Goal: Task Accomplishment & Management: Manage account settings

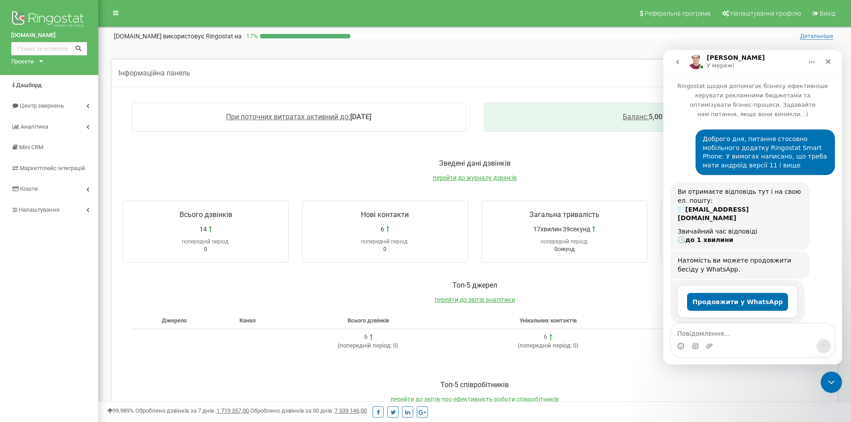
scroll to position [828, 0]
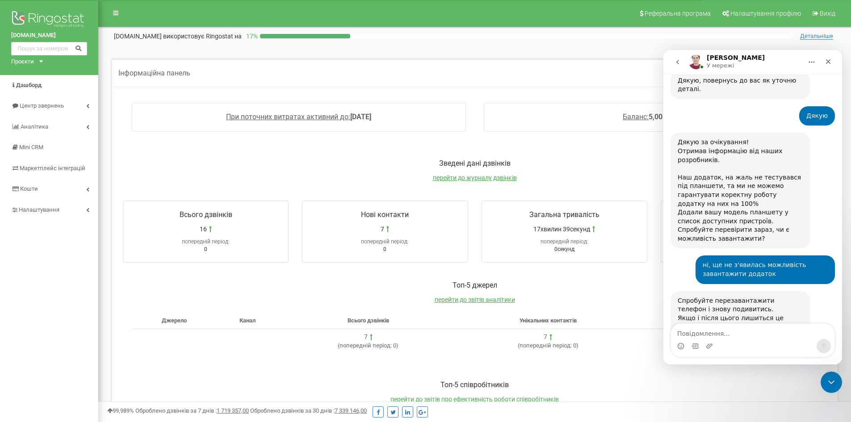
scroll to position [828, 0]
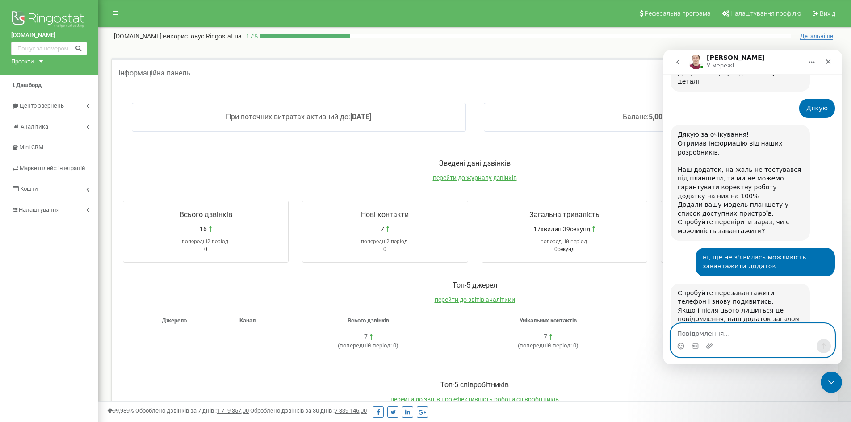
click at [742, 335] on textarea "Повідомлення..." at bounding box center [753, 331] width 164 height 15
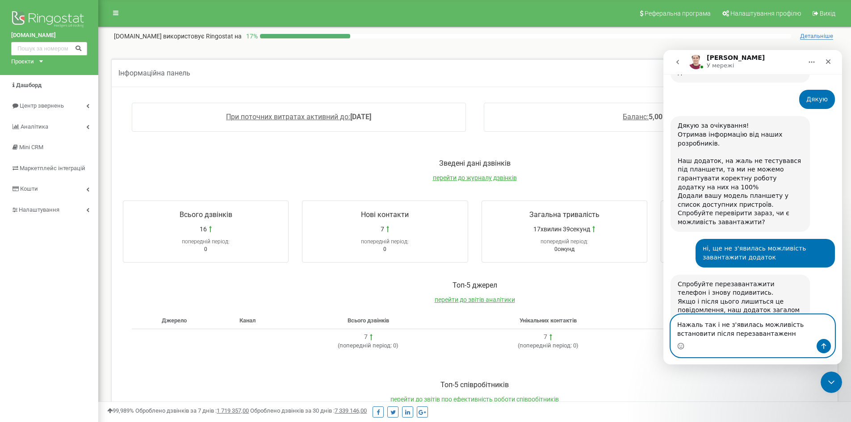
type textarea "Нажаль так і не з'явилась можливість встановити після перезавантаження"
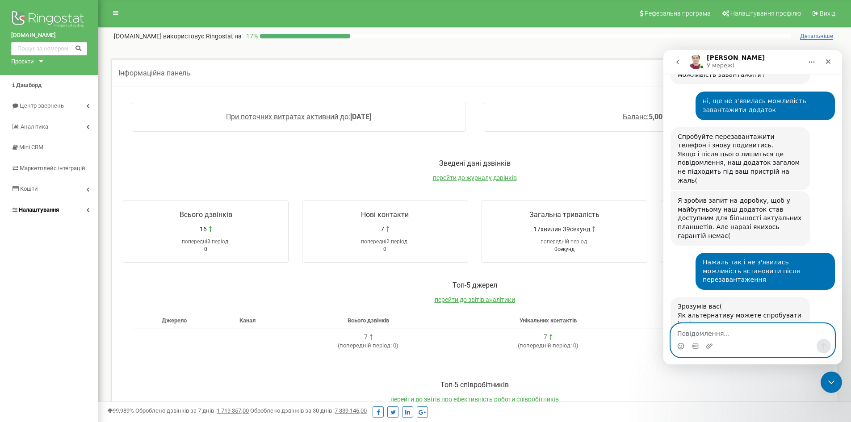
scroll to position [986, 0]
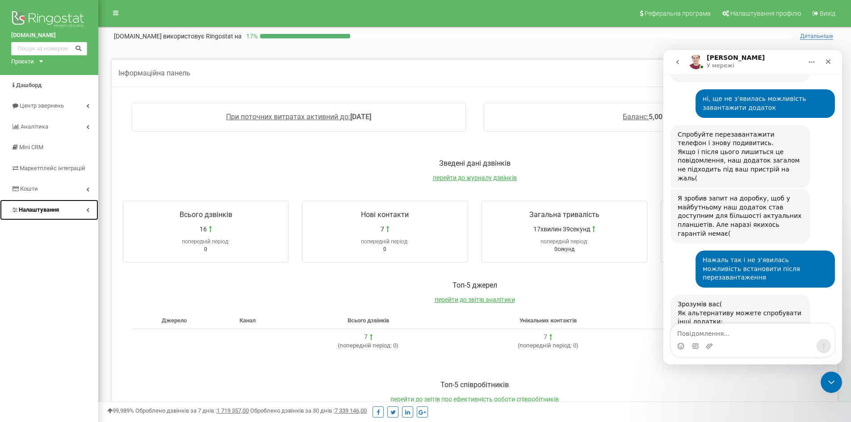
click at [41, 209] on span "Налаштування" at bounding box center [39, 209] width 40 height 7
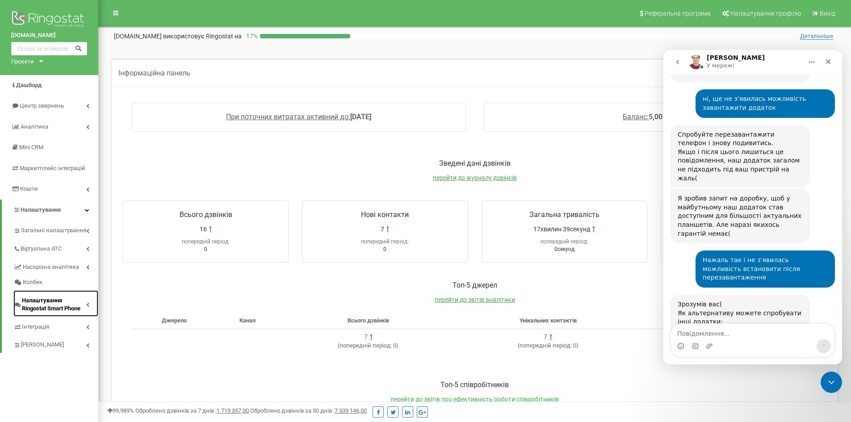
click at [45, 303] on span "Налаштування Ringostat Smart Phone" at bounding box center [54, 305] width 64 height 17
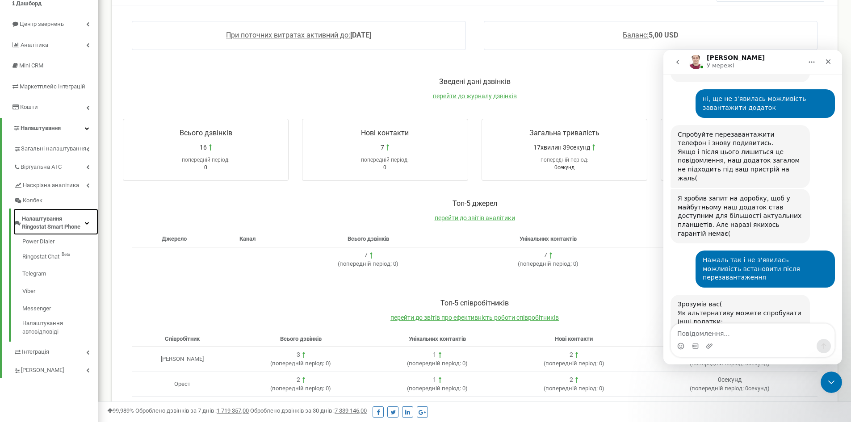
scroll to position [89, 0]
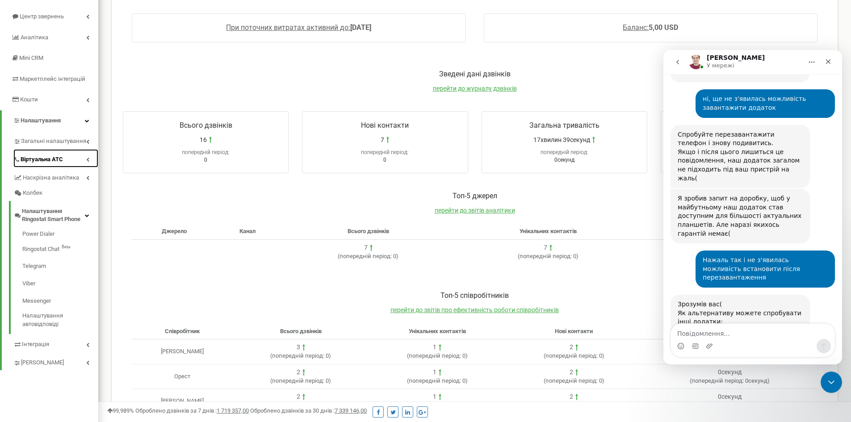
click at [42, 157] on span "Віртуальна АТС" at bounding box center [42, 159] width 42 height 8
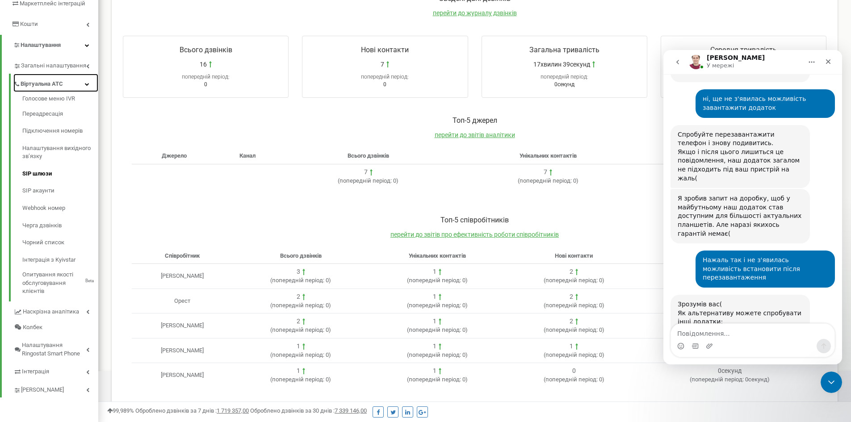
scroll to position [168, 0]
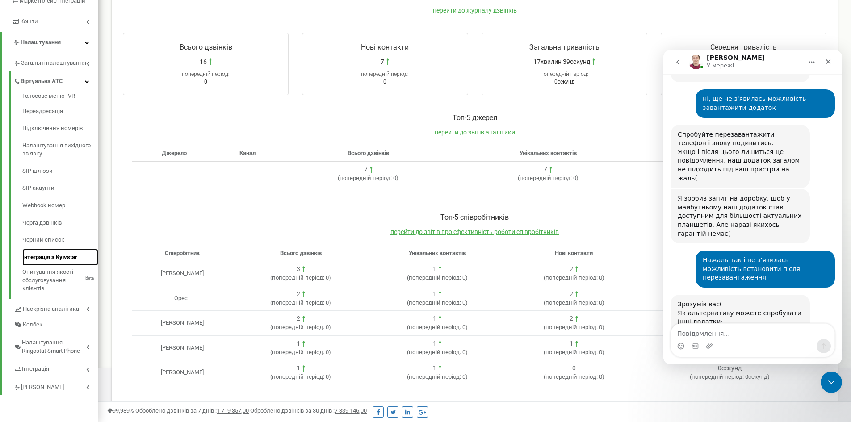
click at [54, 256] on link "Інтеграція з Kyivstar" at bounding box center [60, 257] width 76 height 17
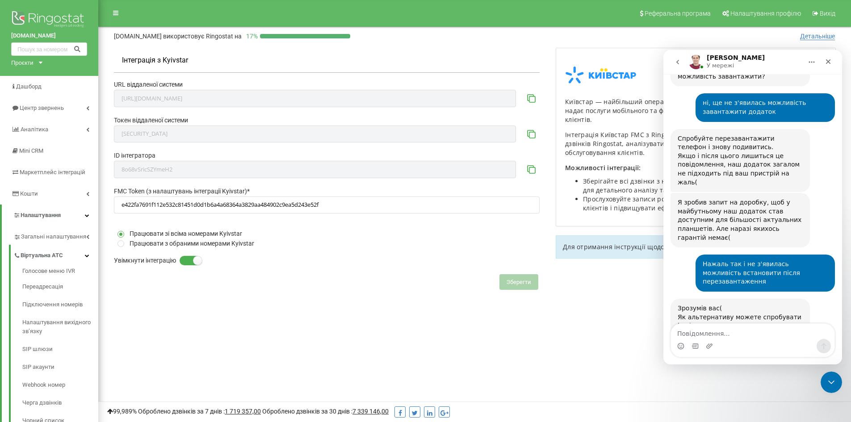
scroll to position [986, 0]
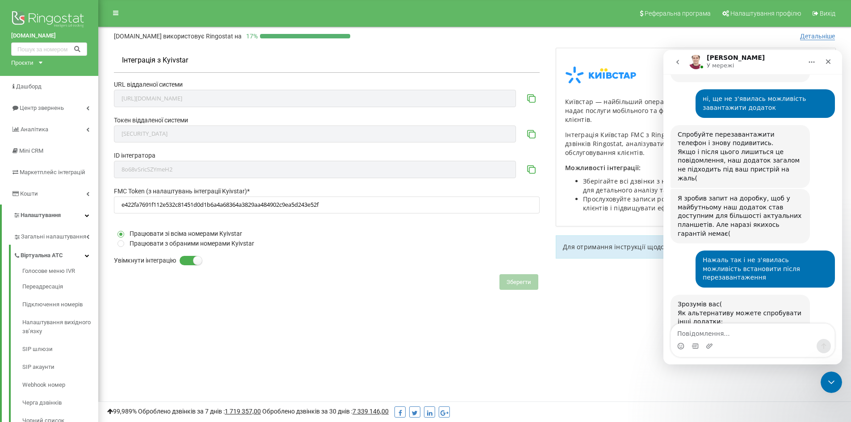
click at [231, 245] on label "Працювати з обраними номерами Kyivstar" at bounding box center [192, 244] width 125 height 10
click at [0, 0] on input "Працювати з обраними номерами Kyivstar" at bounding box center [0, 0] width 0 height 0
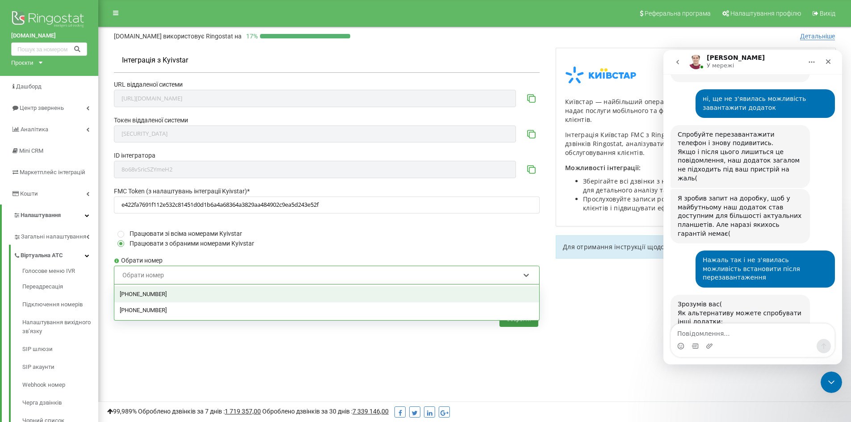
click at [217, 278] on div "Обрати номер" at bounding box center [321, 275] width 399 height 15
click at [201, 291] on div "+380673419195" at bounding box center [326, 294] width 425 height 16
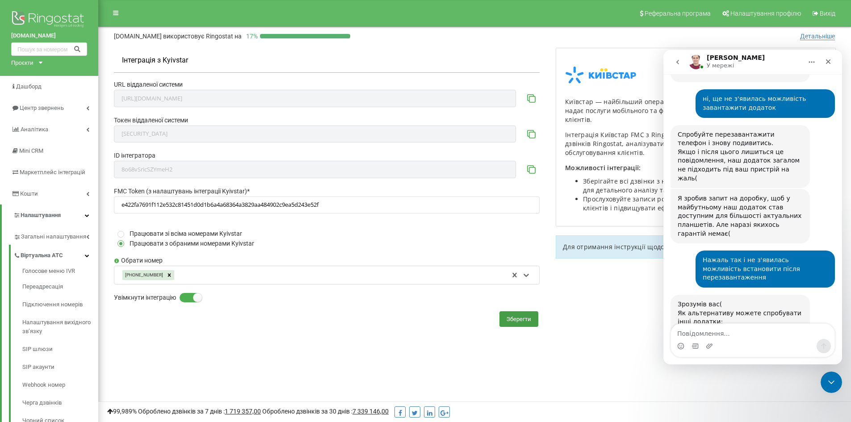
click at [244, 273] on div "+380673419195" at bounding box center [315, 275] width 387 height 17
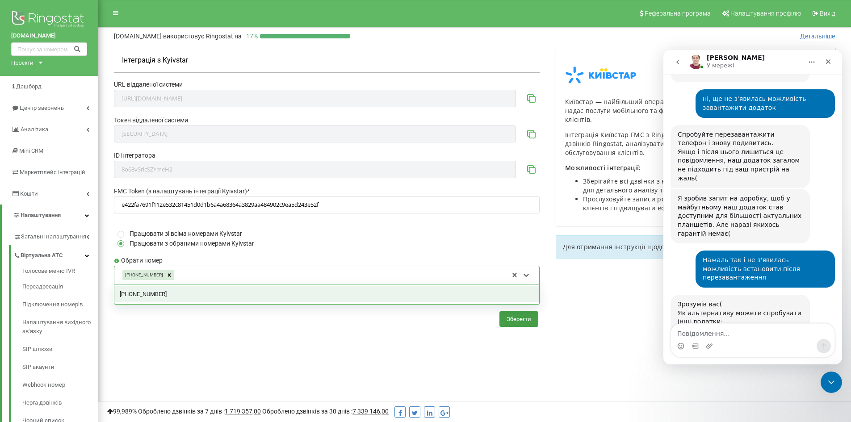
click at [211, 293] on div "+380673822423" at bounding box center [326, 294] width 425 height 16
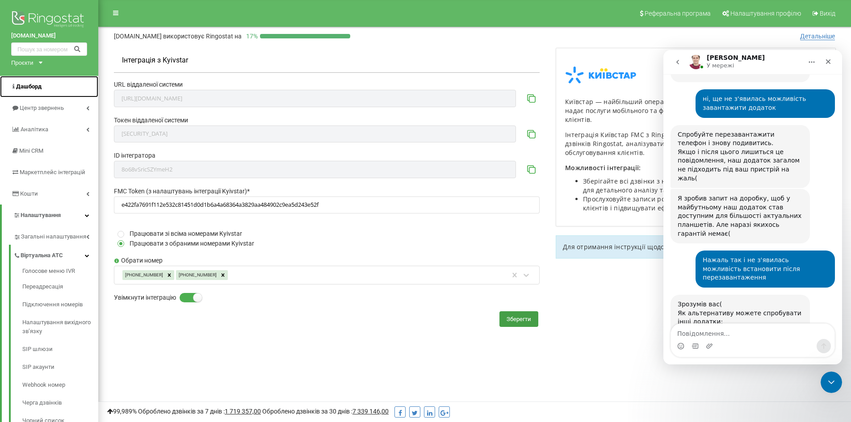
click at [33, 87] on span "Дашборд" at bounding box center [28, 86] width 25 height 7
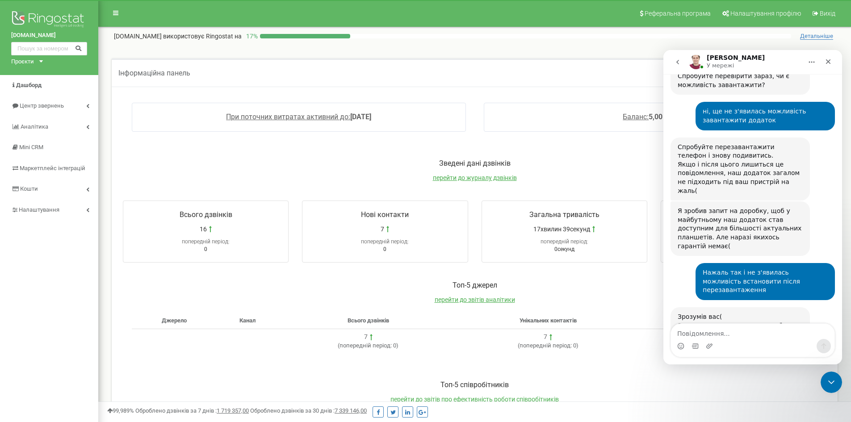
scroll to position [986, 0]
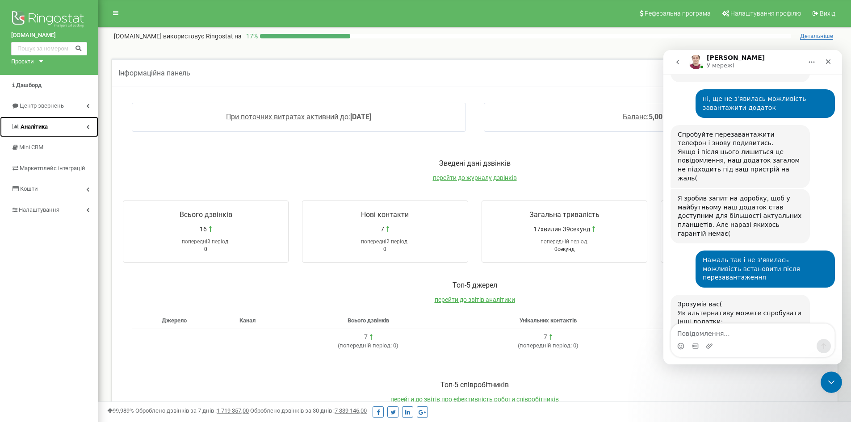
click at [37, 128] on span "Аналiтика" at bounding box center [34, 126] width 27 height 7
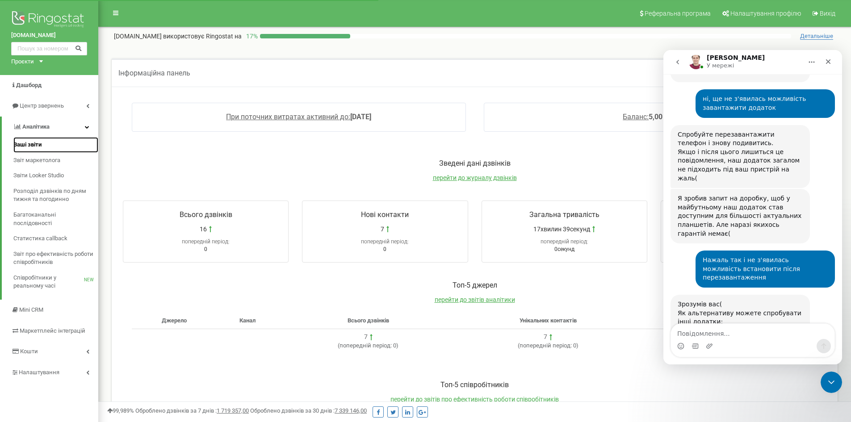
click at [31, 143] on span "Ваші звіти" at bounding box center [27, 145] width 28 height 8
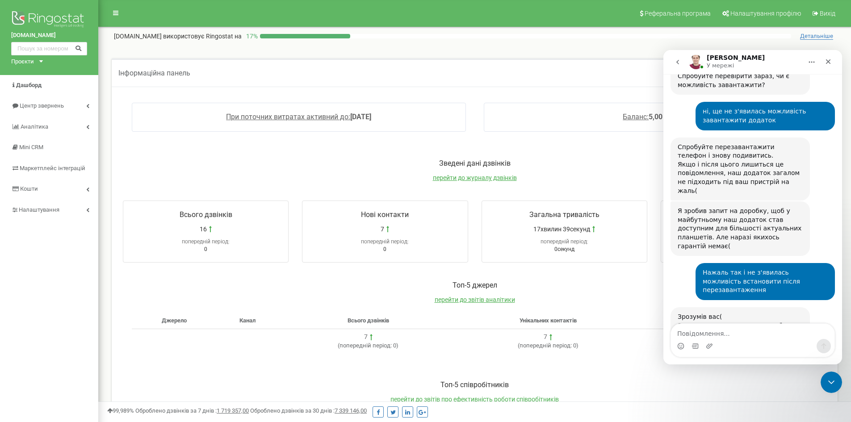
scroll to position [986, 0]
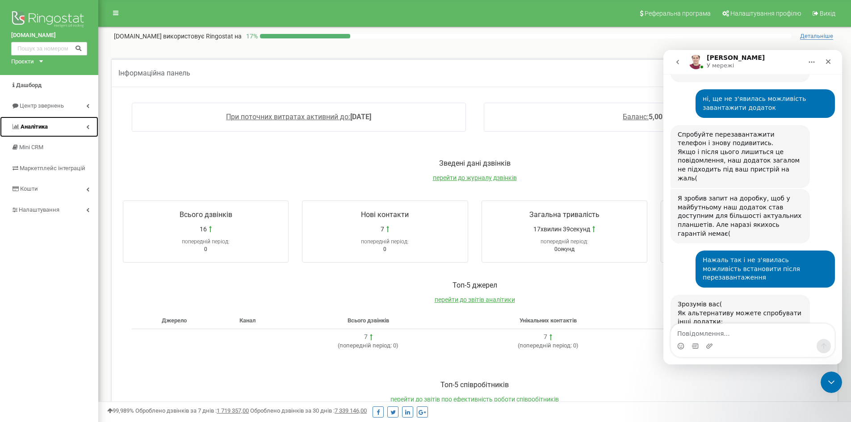
click at [41, 126] on span "Аналiтика" at bounding box center [34, 126] width 27 height 7
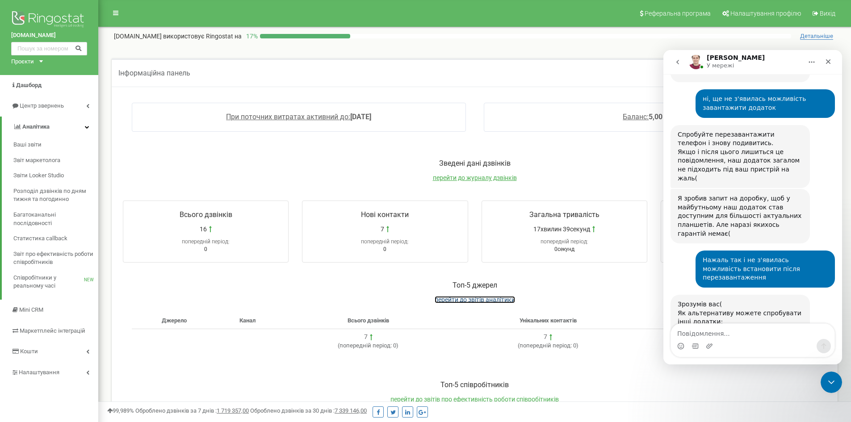
click at [453, 300] on span "перейти до звітів аналітики" at bounding box center [475, 299] width 80 height 7
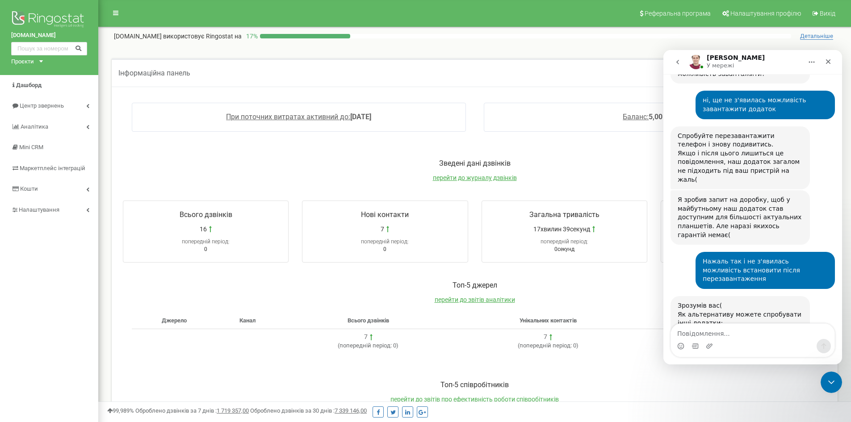
scroll to position [986, 0]
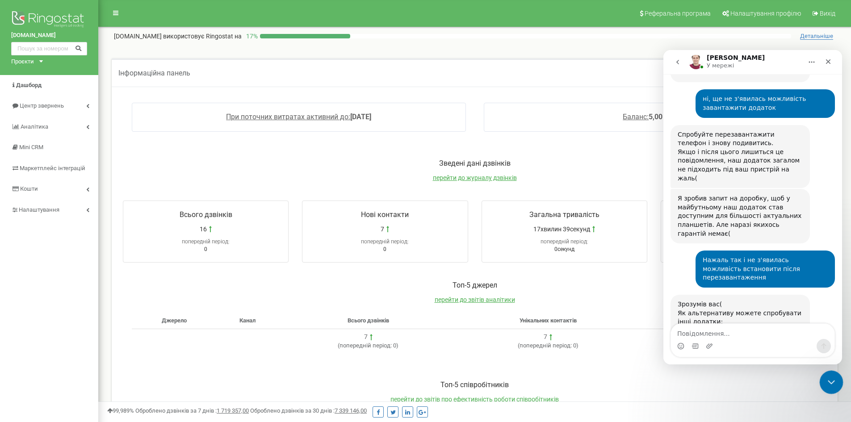
click at [828, 378] on icon "Закрити програму для спілкування Intercom" at bounding box center [830, 381] width 11 height 11
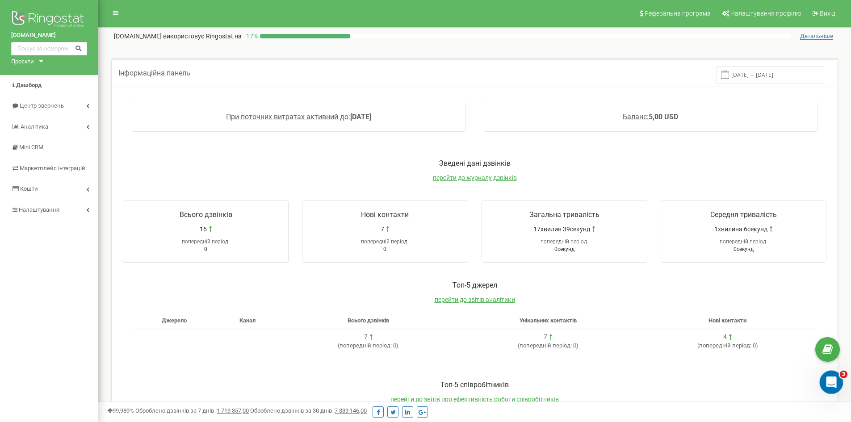
click at [835, 378] on icon "Відкрити програму для спілкування Intercom" at bounding box center [830, 381] width 15 height 15
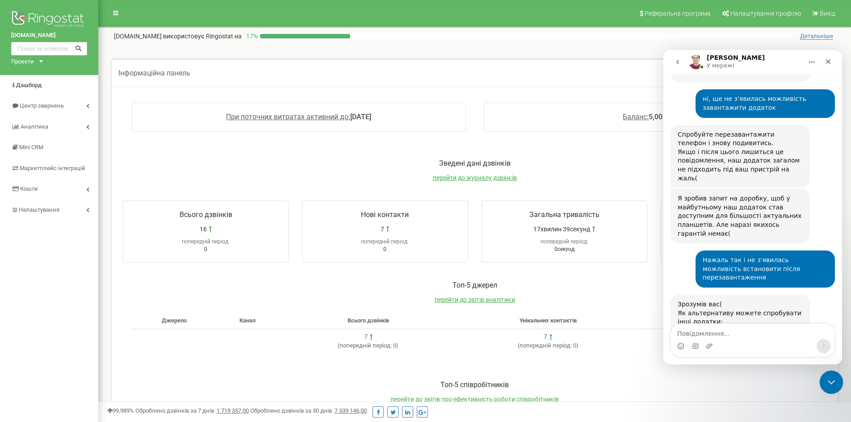
click at [835, 378] on icon "Закрити програму для спілкування Intercom" at bounding box center [830, 381] width 11 height 11
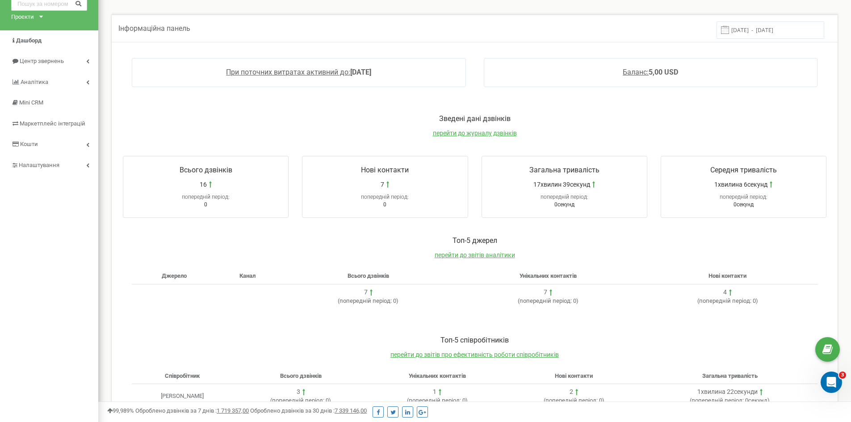
scroll to position [34, 0]
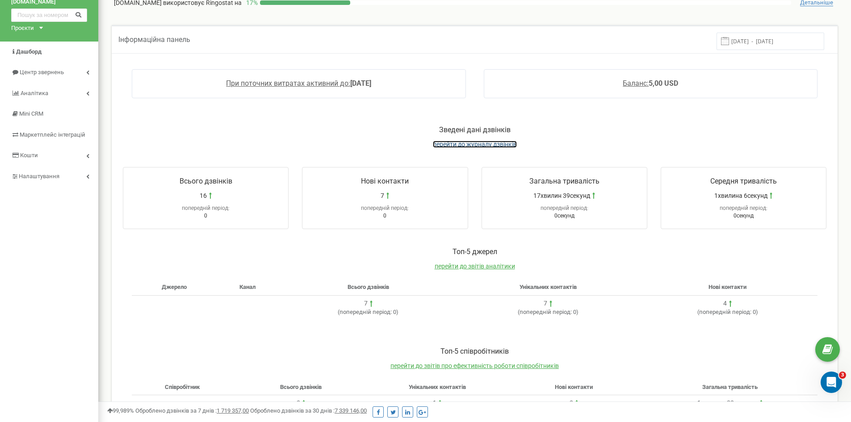
click at [457, 145] on span "перейти до журналу дзвінків" at bounding box center [475, 144] width 84 height 7
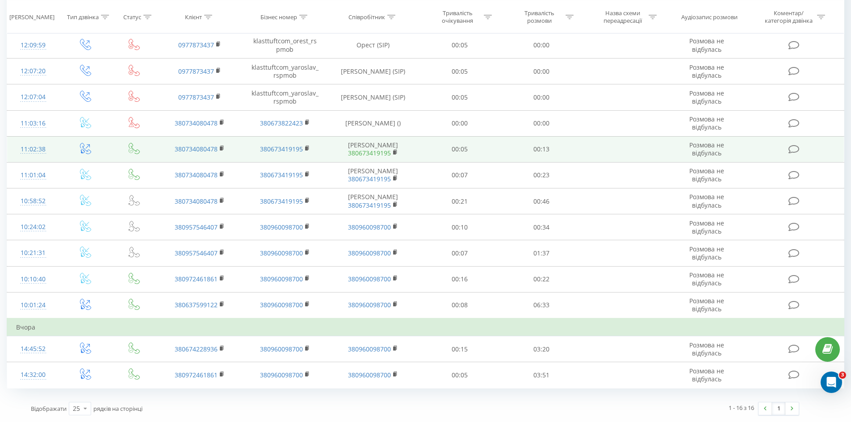
scroll to position [45, 0]
